Goal: Transaction & Acquisition: Purchase product/service

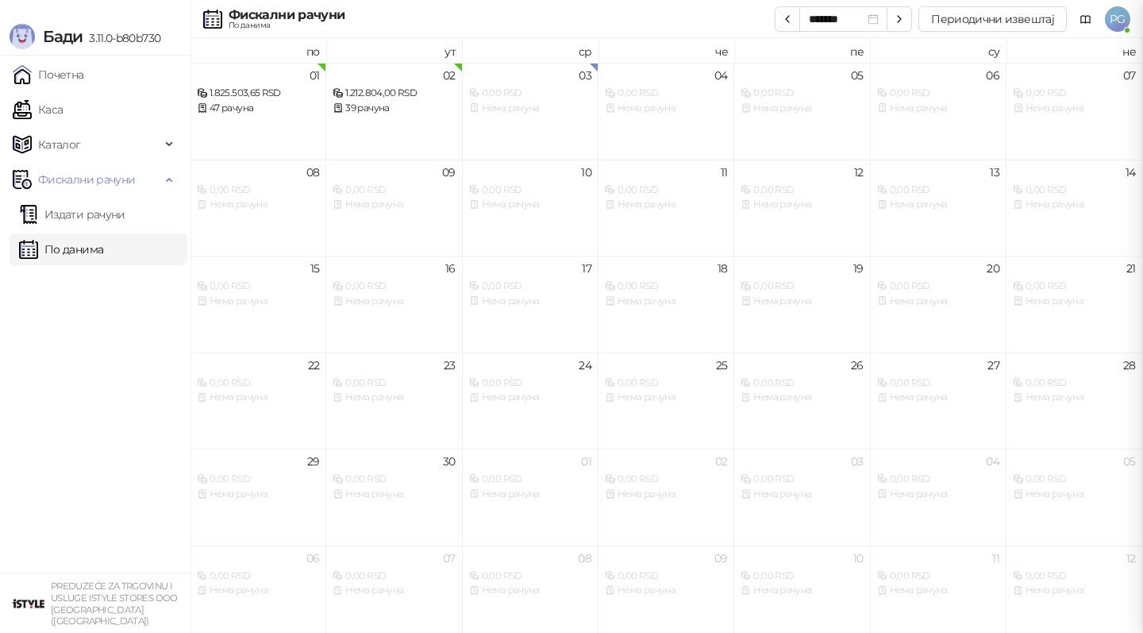
click at [63, 110] on link "Каса" at bounding box center [38, 110] width 50 height 32
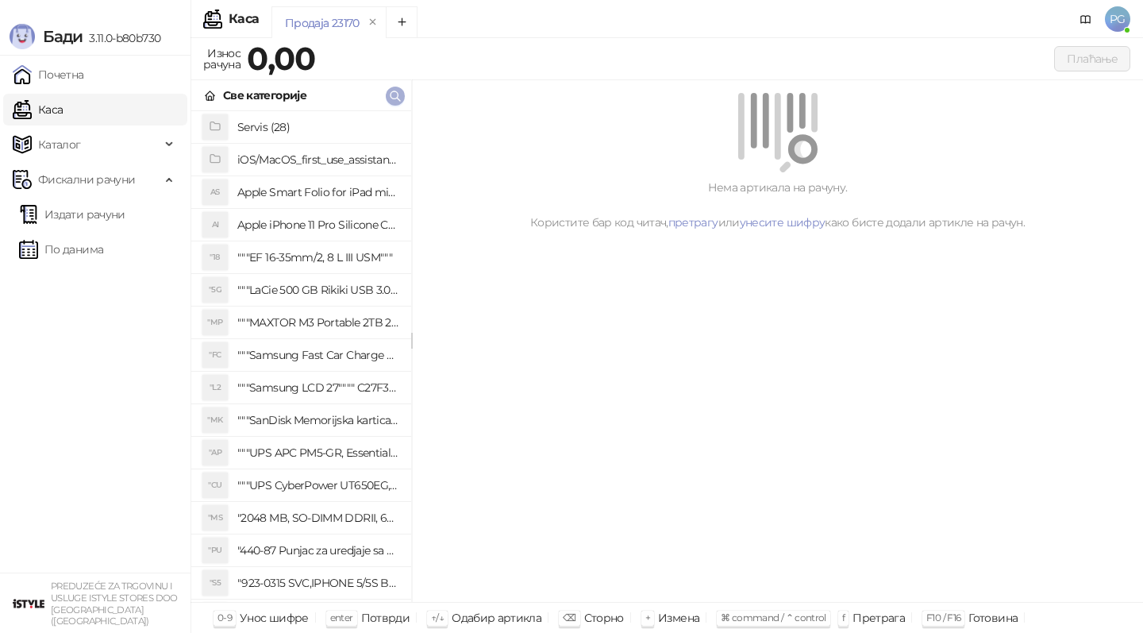
click at [392, 98] on icon "button" at bounding box center [395, 96] width 13 height 13
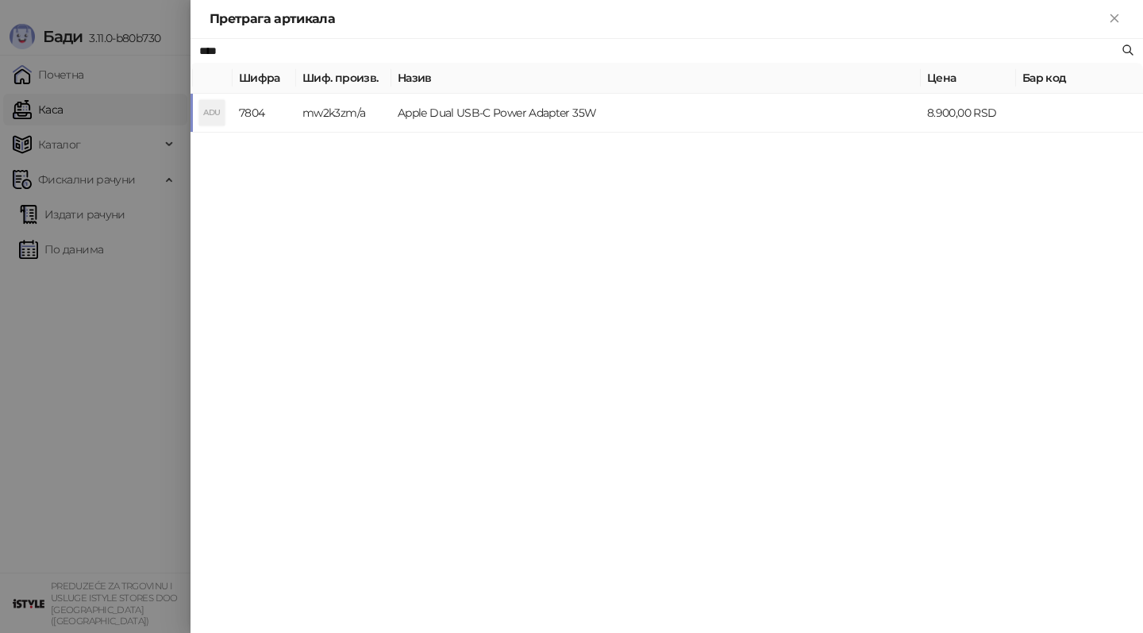
click at [503, 121] on td "Apple Dual USB-C Power Adapter 35W" at bounding box center [655, 113] width 529 height 39
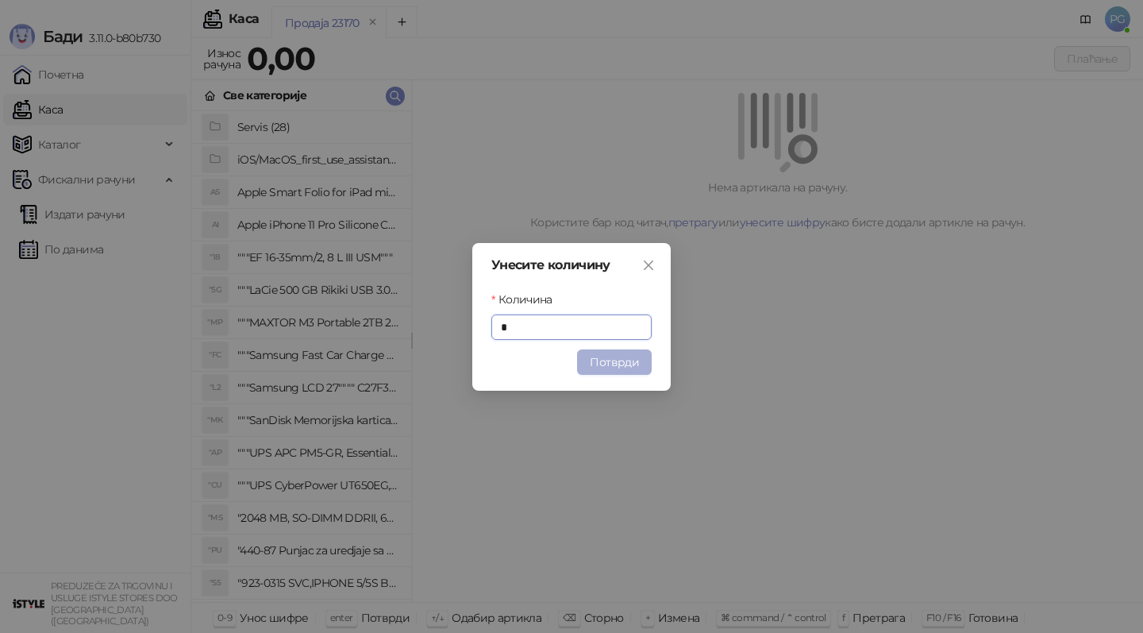
click at [634, 372] on button "Потврди" at bounding box center [614, 361] width 75 height 25
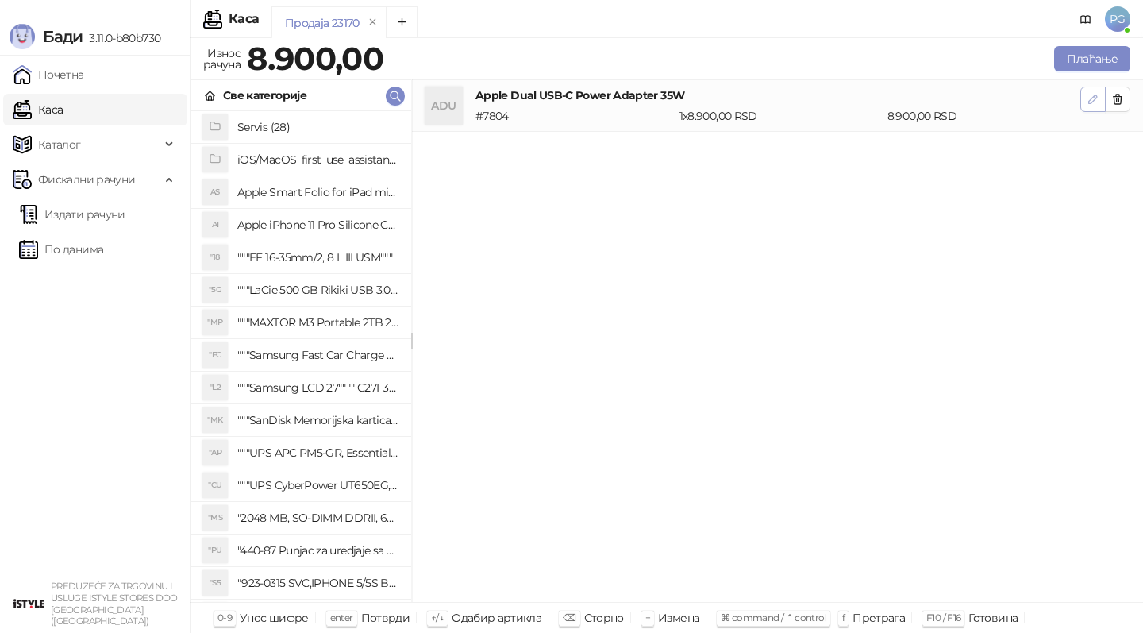
click at [1095, 99] on icon "button" at bounding box center [1093, 99] width 8 height 8
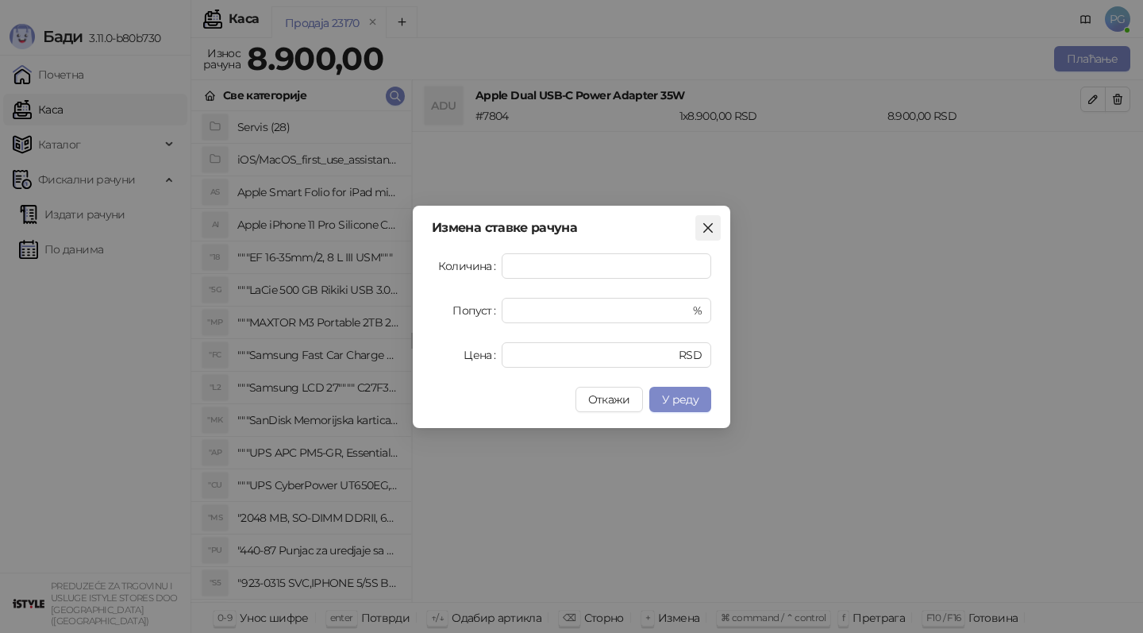
click at [710, 232] on icon "close" at bounding box center [708, 227] width 13 height 13
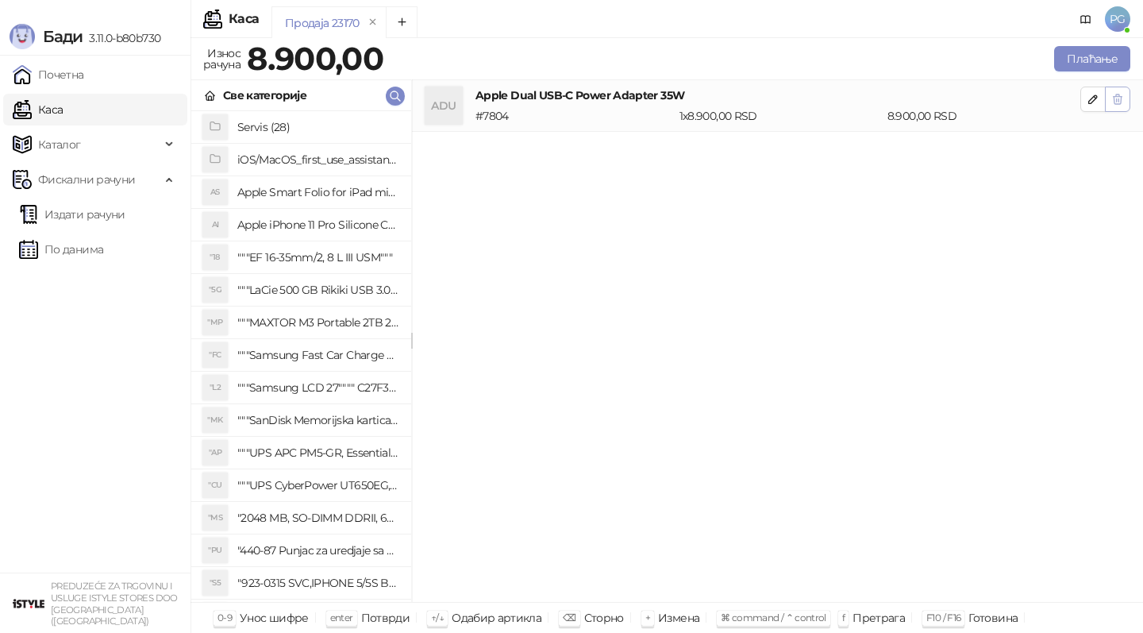
click at [1126, 98] on button "button" at bounding box center [1117, 99] width 25 height 25
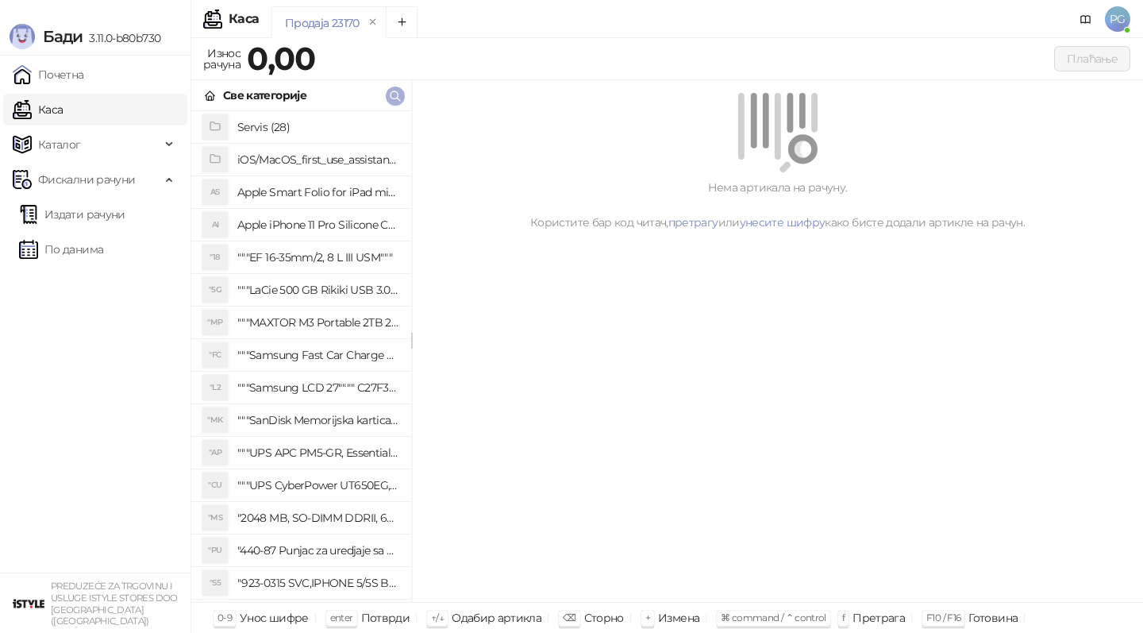
click at [393, 97] on icon "button" at bounding box center [395, 96] width 13 height 13
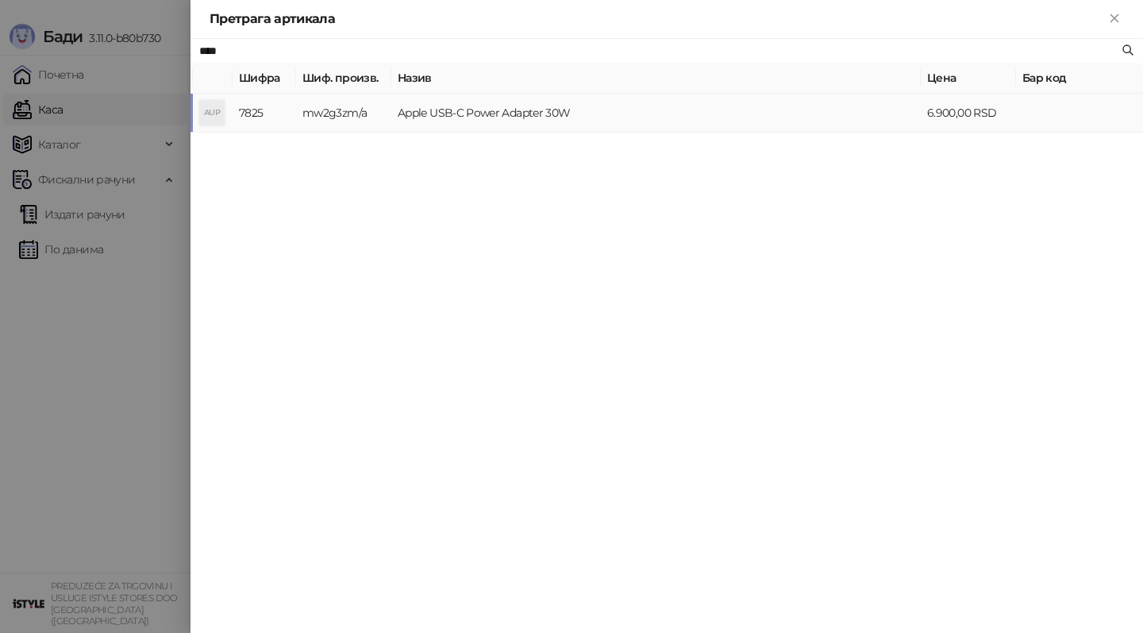
type input "****"
click at [471, 116] on td "Apple USB-C Power Adapter 30W" at bounding box center [655, 113] width 529 height 39
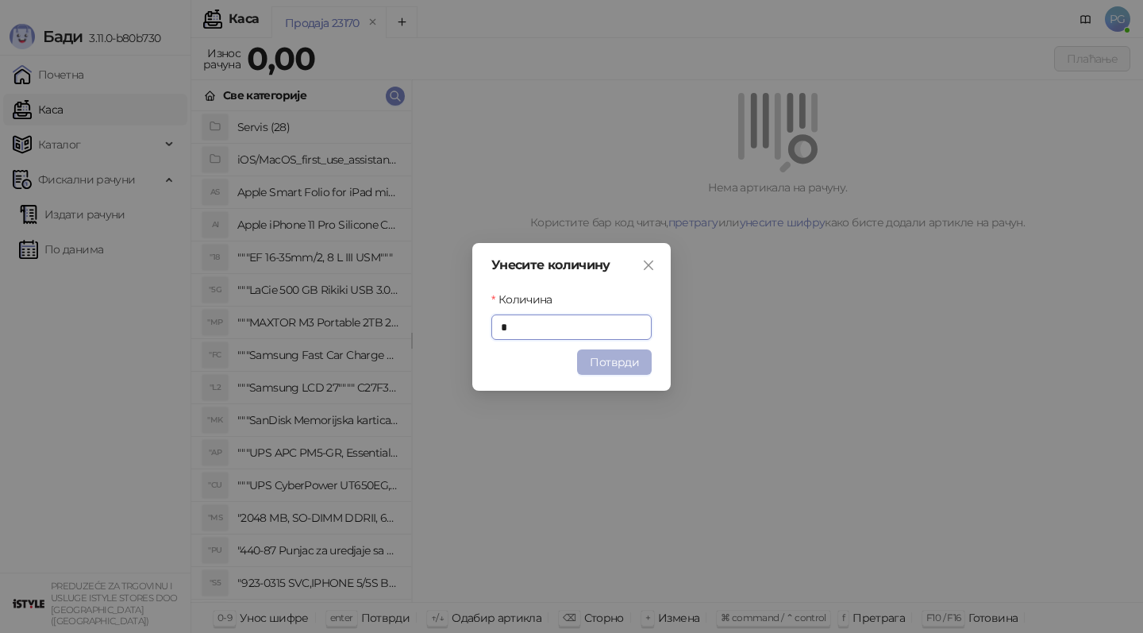
click at [599, 368] on button "Потврди" at bounding box center [614, 361] width 75 height 25
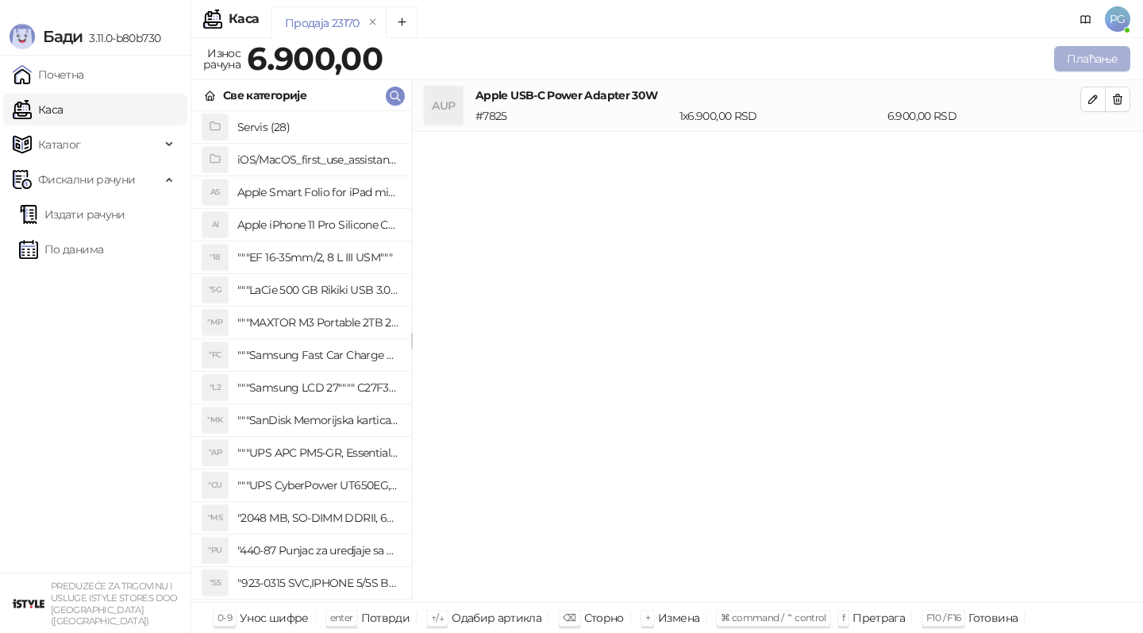
click at [1064, 66] on button "Плаћање" at bounding box center [1092, 58] width 76 height 25
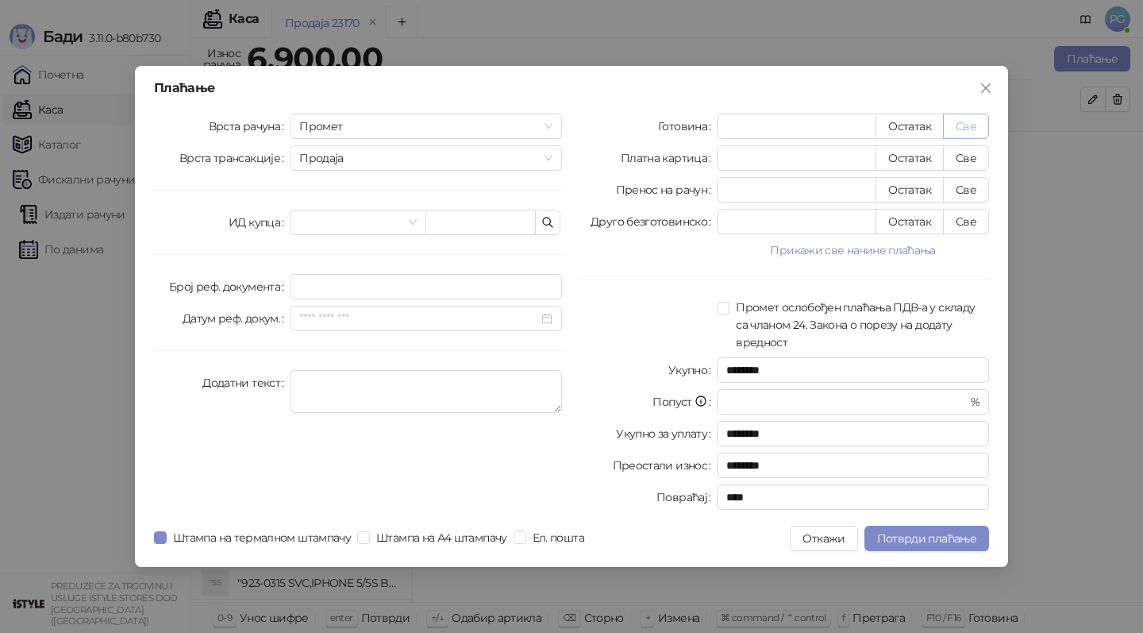
click at [968, 121] on button "Све" at bounding box center [966, 126] width 46 height 25
type input "****"
click at [925, 547] on button "Потврди плаћање" at bounding box center [926, 538] width 125 height 25
